Goal: Transaction & Acquisition: Download file/media

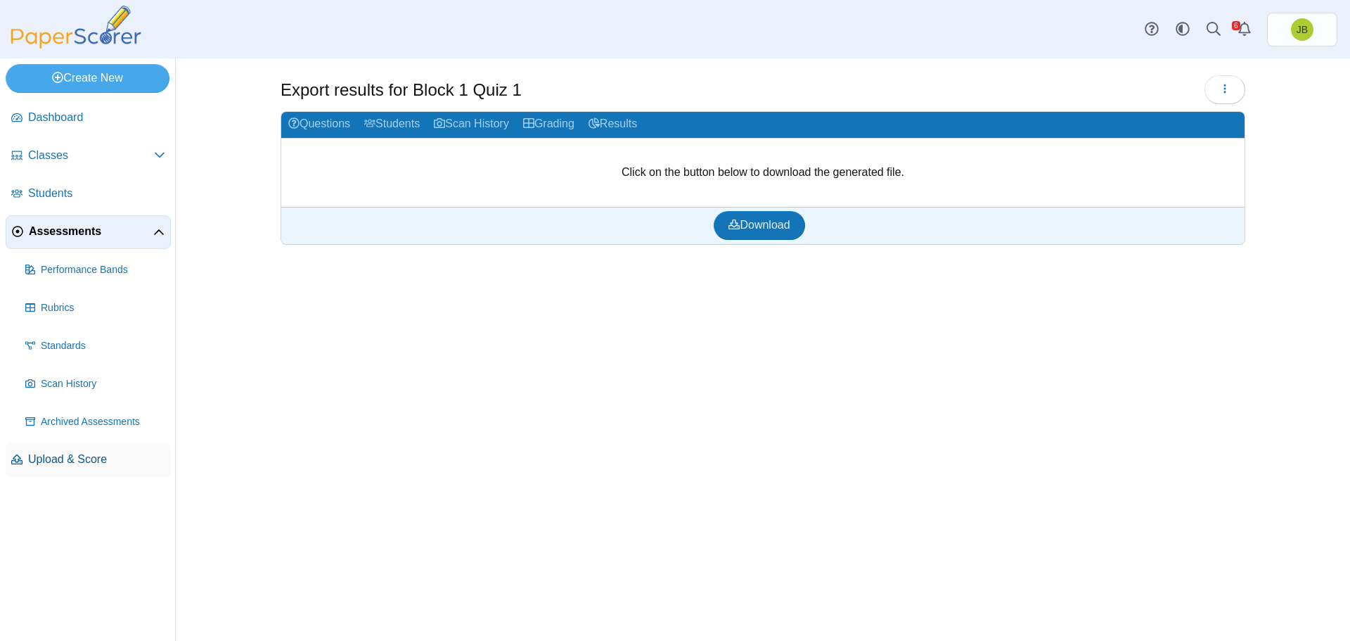
click at [51, 465] on span "Upload & Score" at bounding box center [96, 459] width 137 height 15
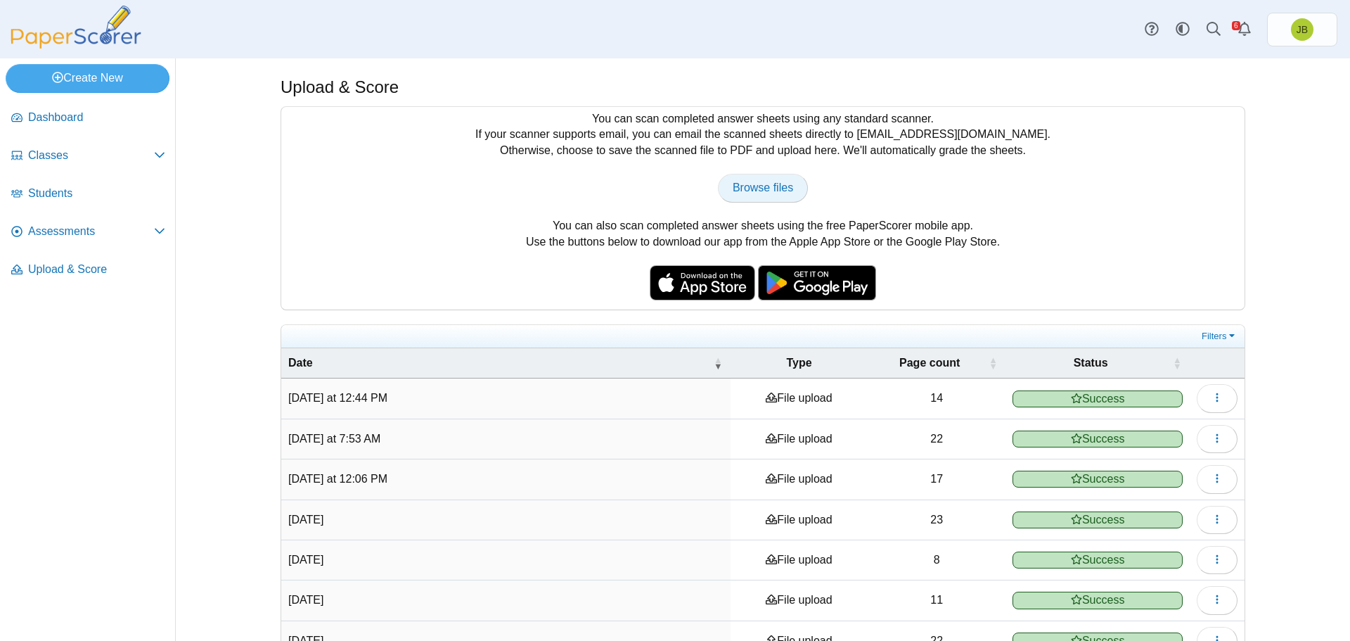
click at [778, 188] on span "Browse files" at bounding box center [763, 187] width 60 height 12
type input "**********"
click at [41, 233] on span "Assessments" at bounding box center [91, 231] width 126 height 15
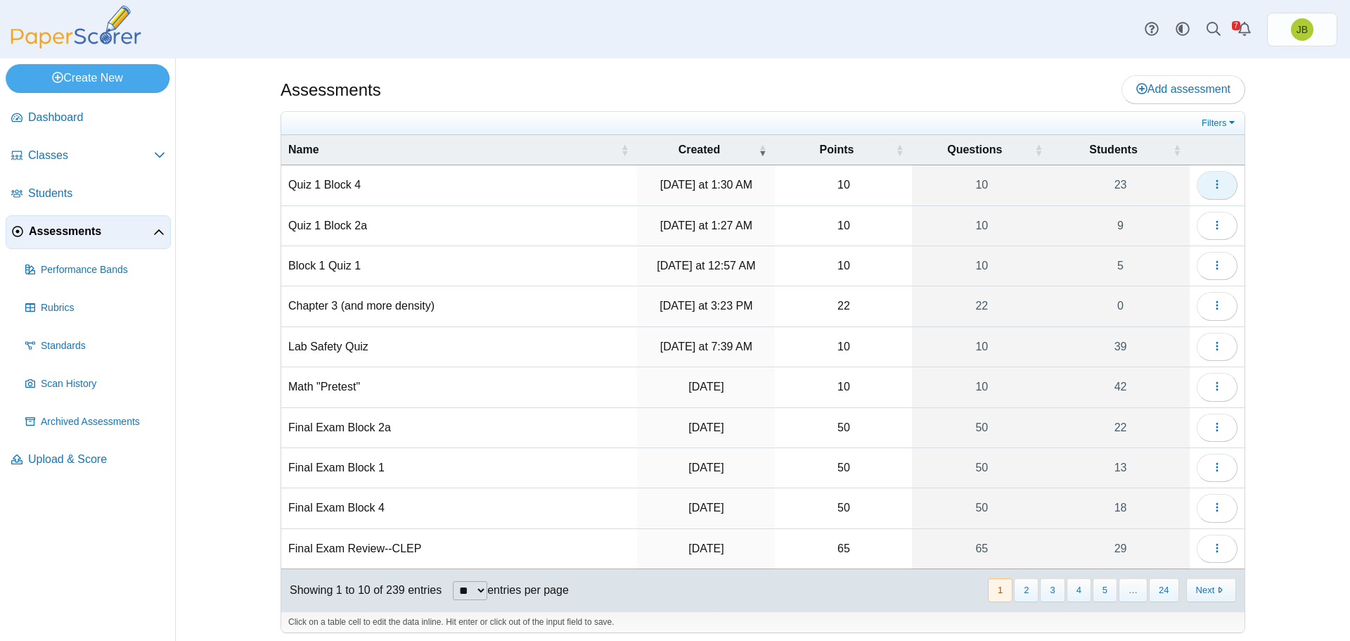
click at [1217, 191] on span "button" at bounding box center [1217, 185] width 11 height 12
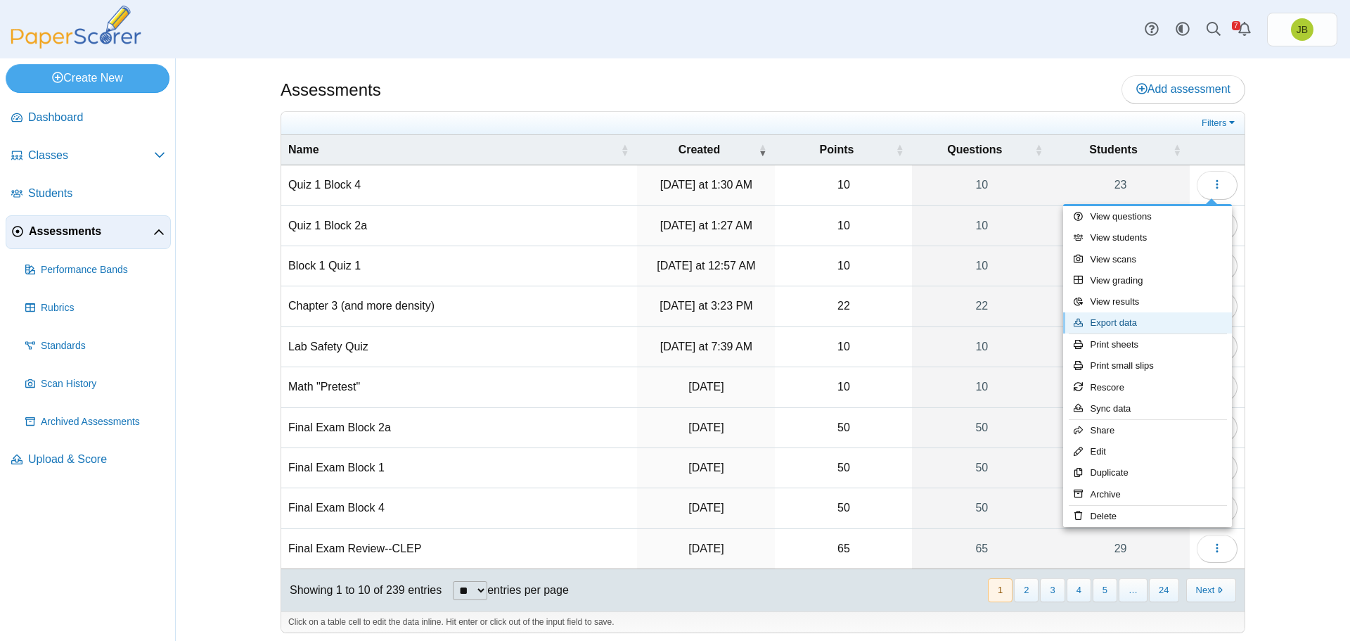
click at [1115, 321] on link "Export data" at bounding box center [1147, 322] width 169 height 21
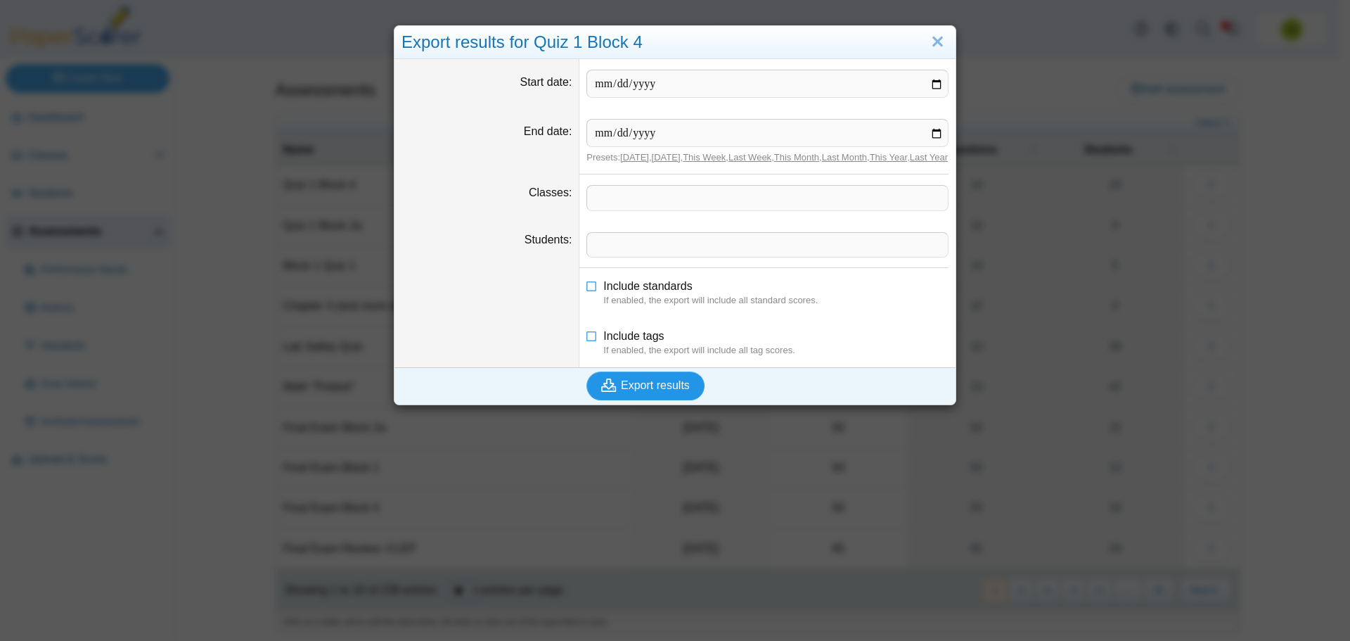
click at [664, 391] on span "Export results" at bounding box center [655, 385] width 69 height 12
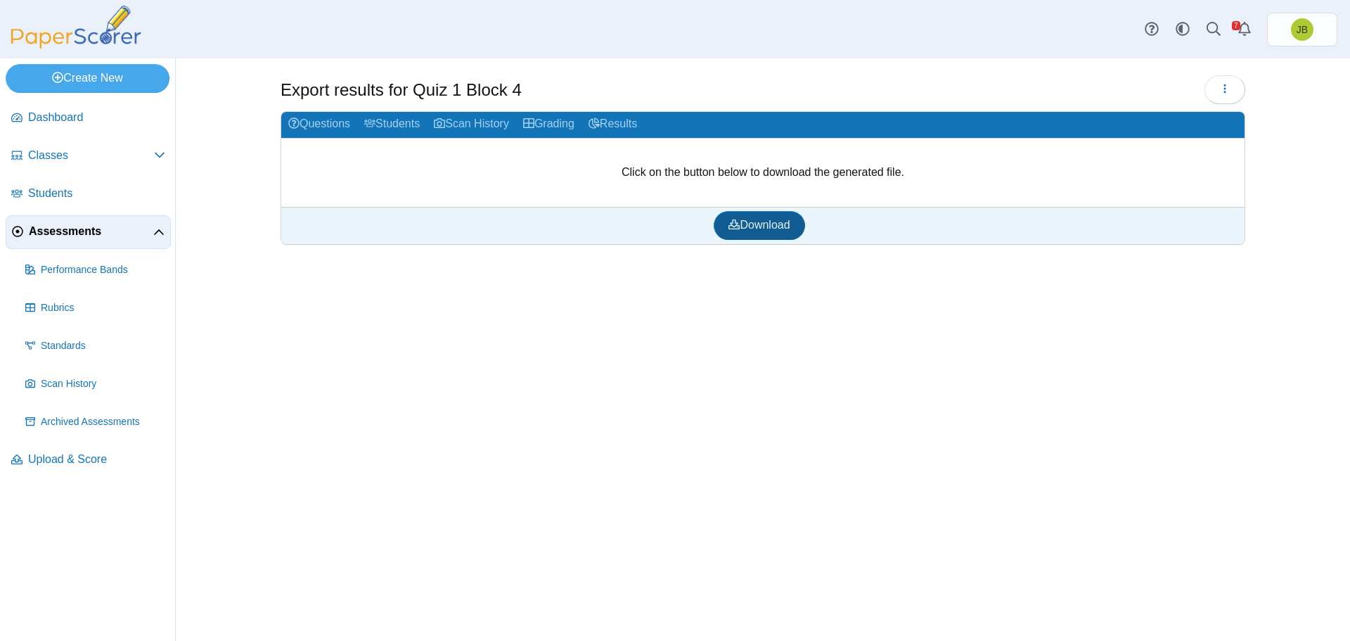
click at [779, 230] on span "Download" at bounding box center [759, 225] width 61 height 12
click at [430, 625] on div "Export results for Quiz 1 Block 4 Loading…" at bounding box center [763, 349] width 1055 height 582
click at [1223, 89] on icon "button" at bounding box center [1225, 88] width 11 height 11
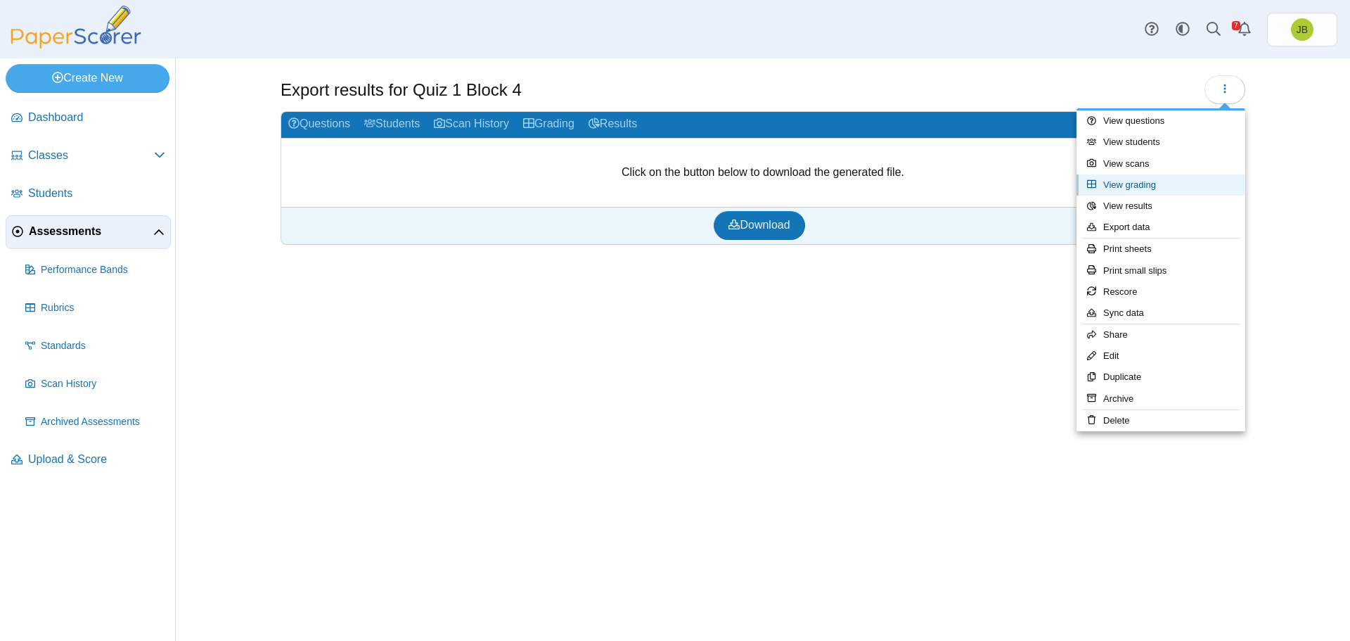
click at [1146, 184] on link "View grading" at bounding box center [1161, 184] width 169 height 21
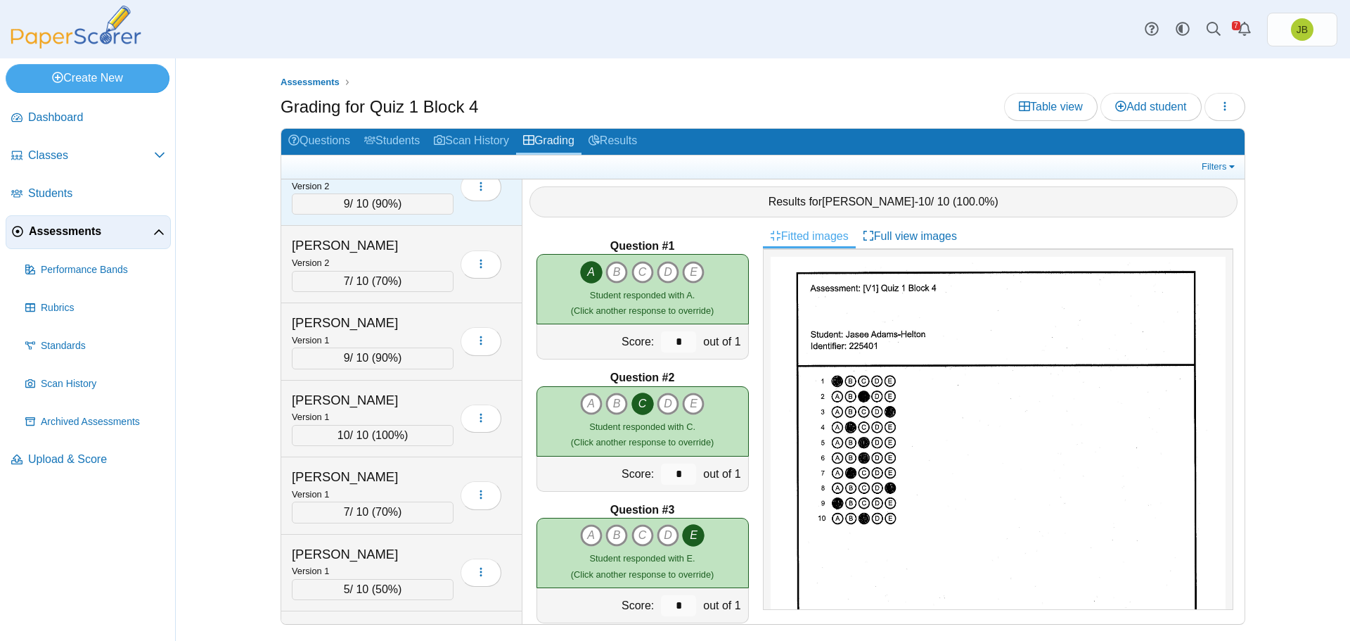
scroll to position [563, 0]
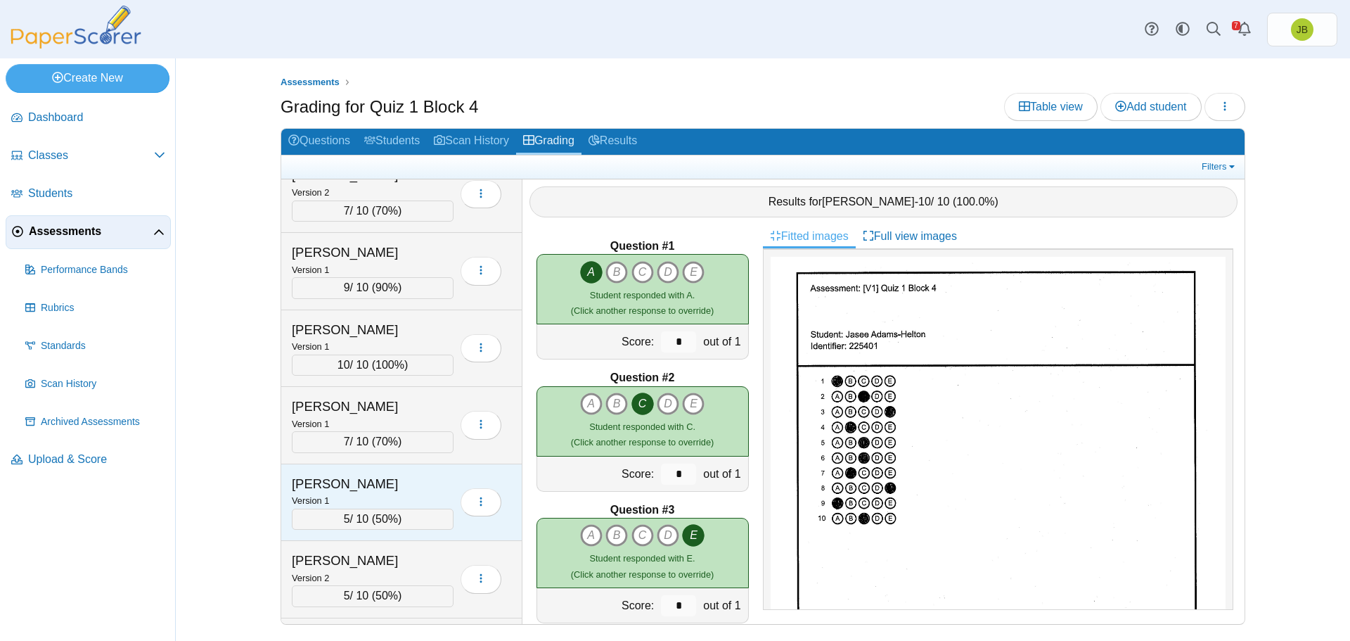
click at [437, 497] on div "Version 1" at bounding box center [373, 499] width 162 height 15
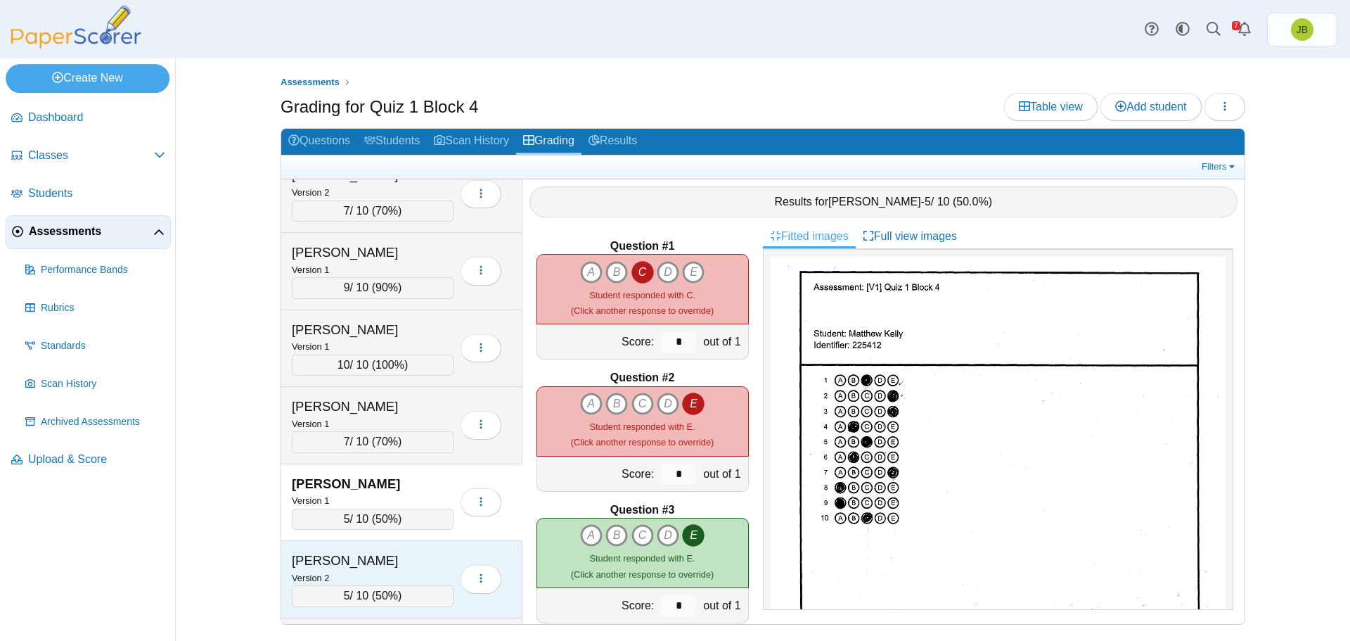
click at [424, 568] on div "[PERSON_NAME]" at bounding box center [362, 560] width 141 height 18
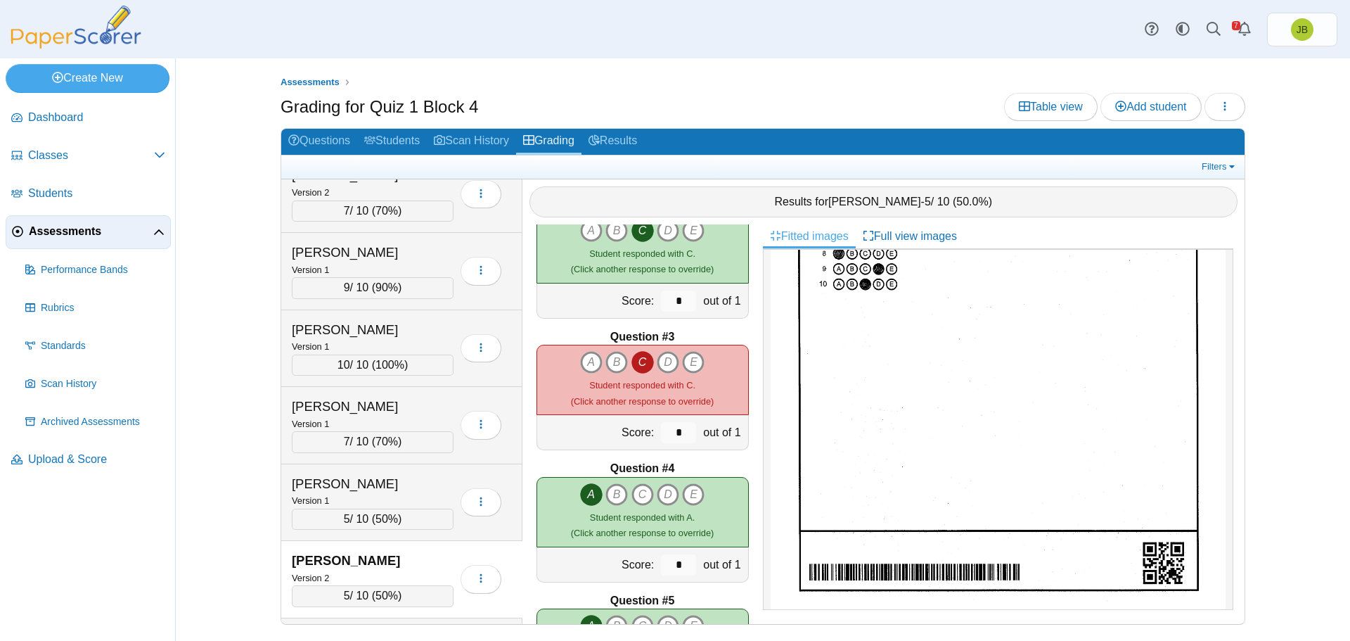
scroll to position [0, 0]
